Goal: Information Seeking & Learning: Learn about a topic

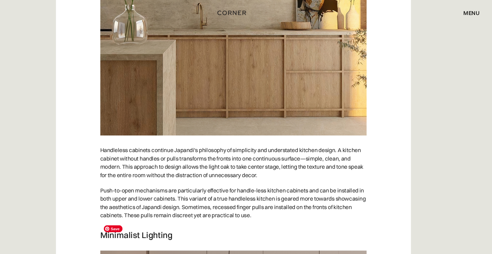
scroll to position [2327, 0]
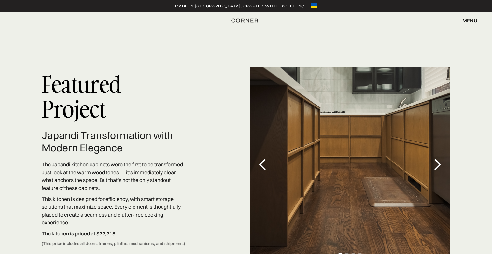
scroll to position [1840, 0]
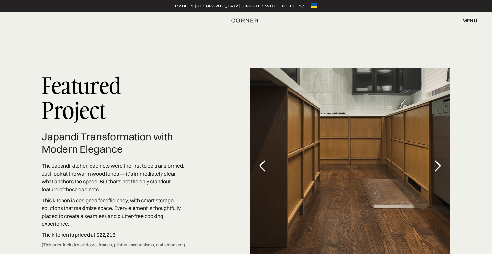
click at [433, 160] on div "next slide" at bounding box center [437, 166] width 13 height 13
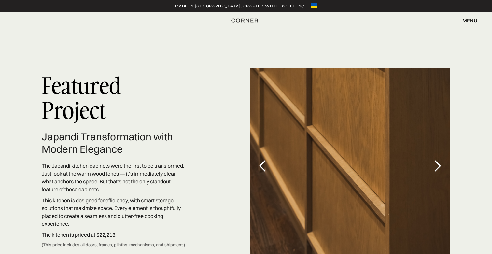
click at [433, 160] on div "next slide" at bounding box center [437, 166] width 13 height 13
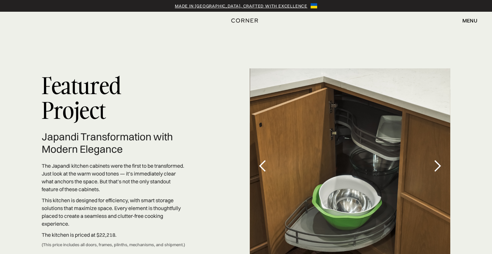
click at [433, 160] on div "next slide" at bounding box center [437, 166] width 13 height 13
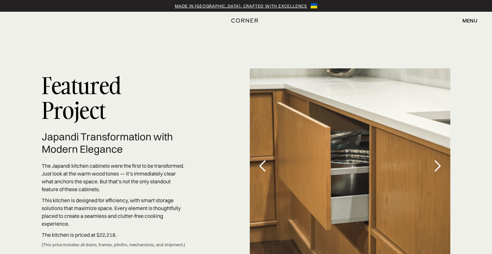
click at [433, 160] on div "next slide" at bounding box center [437, 166] width 13 height 13
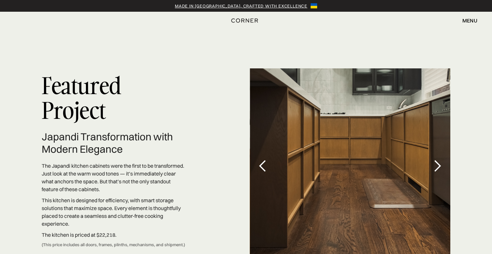
click at [433, 160] on div "next slide" at bounding box center [437, 166] width 13 height 13
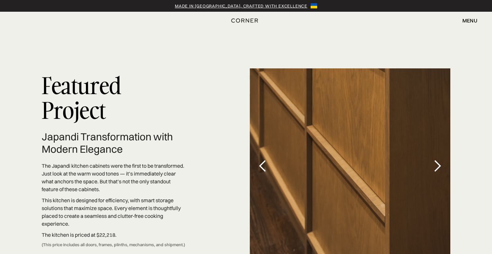
click at [433, 160] on div "next slide" at bounding box center [437, 166] width 13 height 13
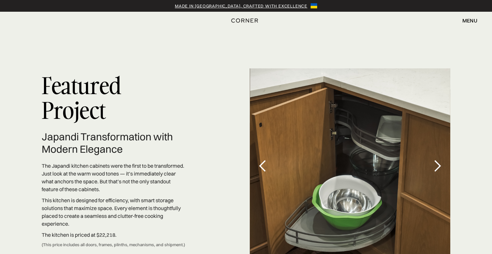
click at [433, 160] on div "next slide" at bounding box center [437, 166] width 13 height 13
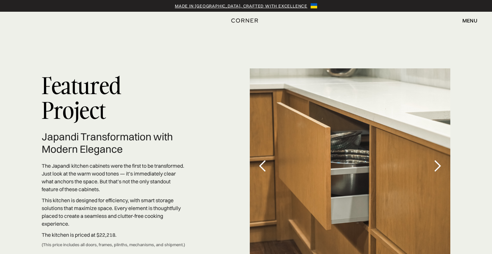
click at [432, 160] on div "next slide" at bounding box center [437, 166] width 13 height 13
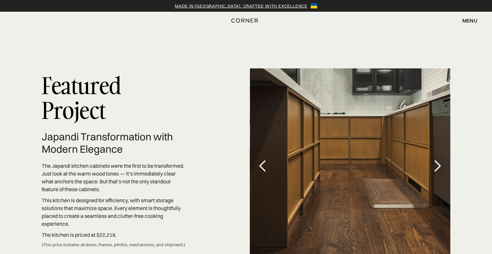
click at [433, 160] on div "next slide" at bounding box center [437, 166] width 13 height 13
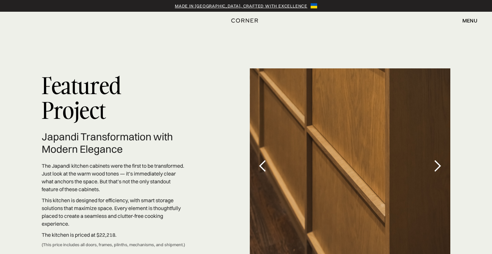
click at [435, 160] on div "next slide" at bounding box center [437, 166] width 13 height 13
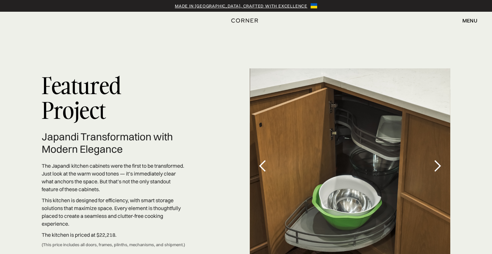
click at [438, 160] on div "next slide" at bounding box center [437, 166] width 13 height 13
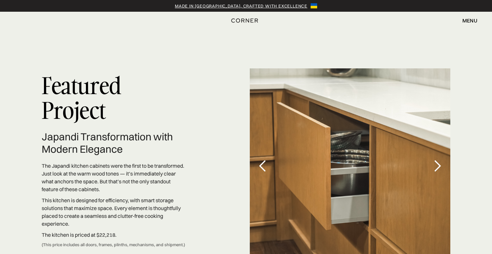
click at [437, 160] on div "next slide" at bounding box center [437, 166] width 13 height 13
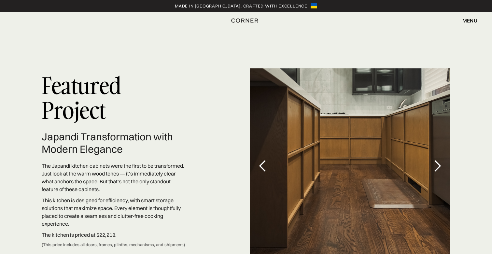
click at [438, 160] on div "next slide" at bounding box center [437, 166] width 13 height 13
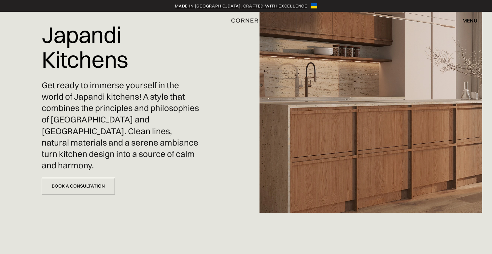
scroll to position [0, 0]
